Goal: Task Accomplishment & Management: Use online tool/utility

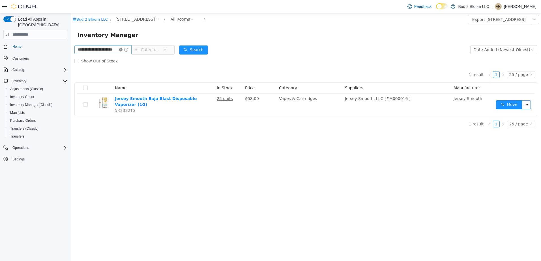
click at [122, 49] on icon "icon: close-circle" at bounding box center [120, 49] width 3 height 3
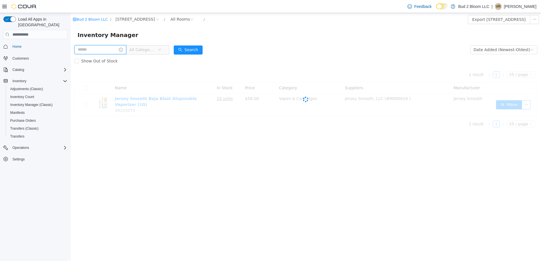
click at [114, 51] on input "text" at bounding box center [100, 49] width 52 height 9
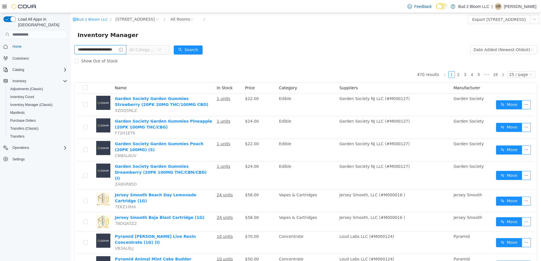
scroll to position [0, 7]
type input "**********"
click at [199, 50] on button "Search" at bounding box center [198, 50] width 29 height 9
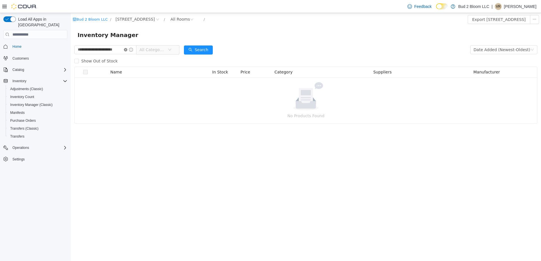
click at [126, 49] on icon "icon: close-circle" at bounding box center [125, 49] width 3 height 3
click at [118, 50] on input "text" at bounding box center [105, 49] width 62 height 9
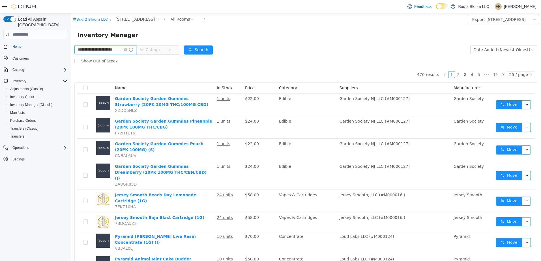
scroll to position [0, 7]
type input "**********"
click at [200, 48] on button "Search" at bounding box center [198, 50] width 29 height 9
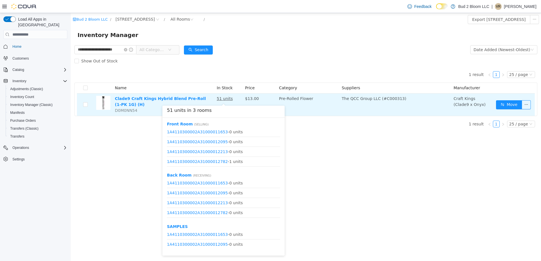
click at [223, 98] on u "51 units" at bounding box center [225, 98] width 16 height 5
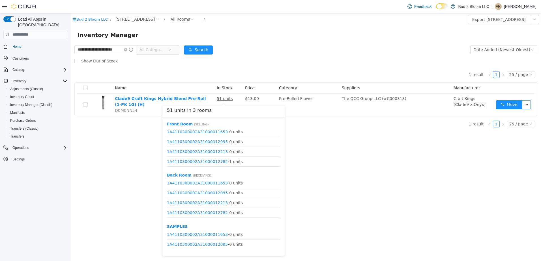
scroll to position [7, 0]
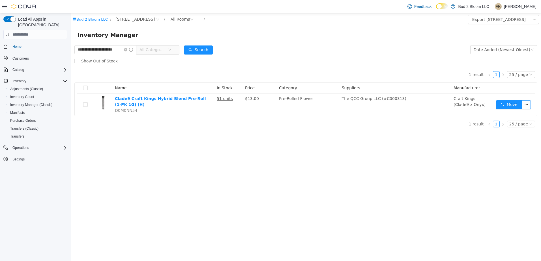
click at [88, 161] on div "**********" at bounding box center [306, 137] width 470 height 248
click at [126, 50] on icon "icon: close-circle" at bounding box center [125, 49] width 3 height 3
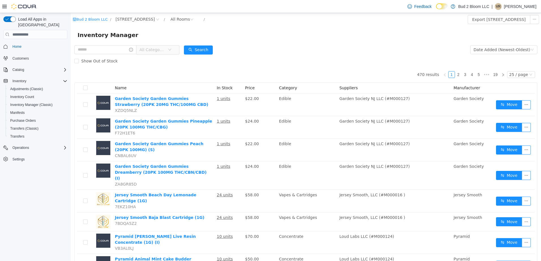
click at [511, 7] on p "[PERSON_NAME]" at bounding box center [520, 6] width 33 height 7
click at [497, 56] on span "Sign Out" at bounding box center [499, 56] width 15 height 6
